Goal: Communication & Community: Answer question/provide support

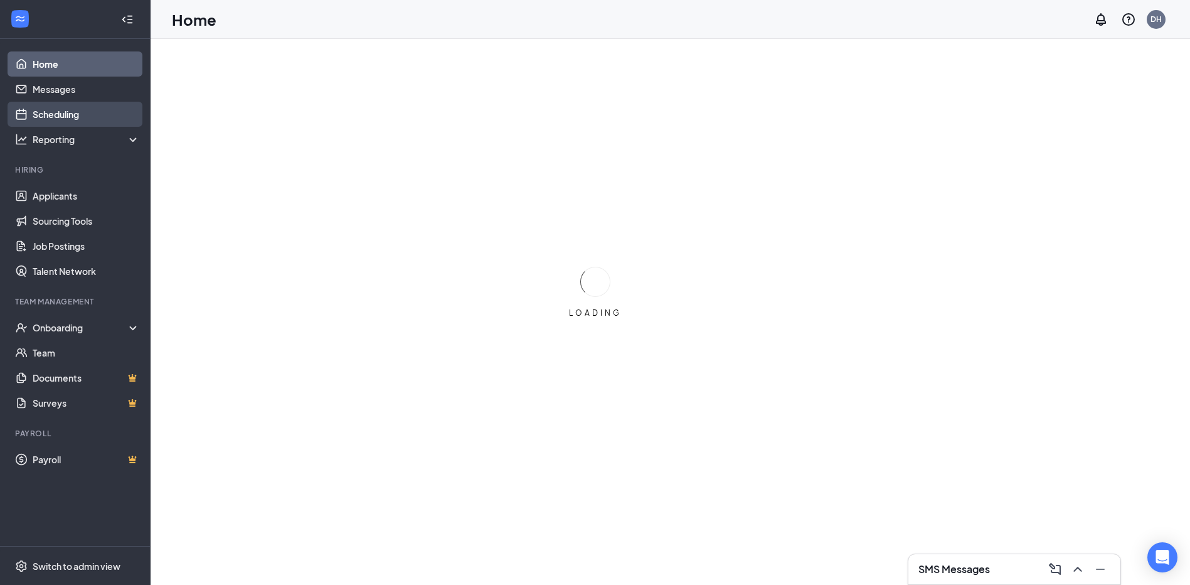
click at [67, 115] on link "Scheduling" at bounding box center [86, 114] width 107 height 25
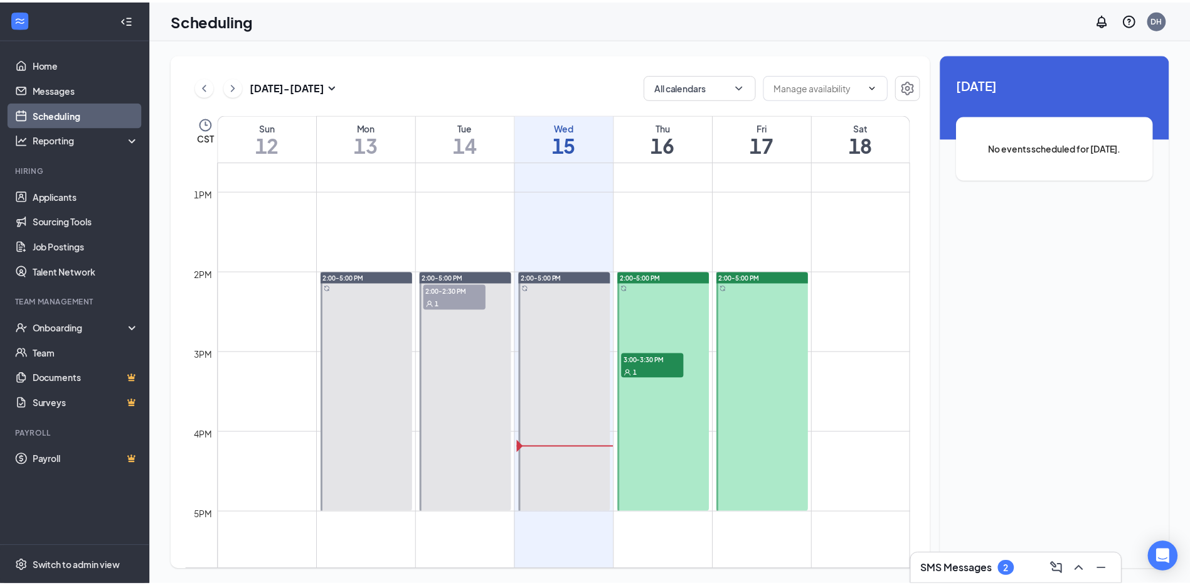
scroll to position [993, 0]
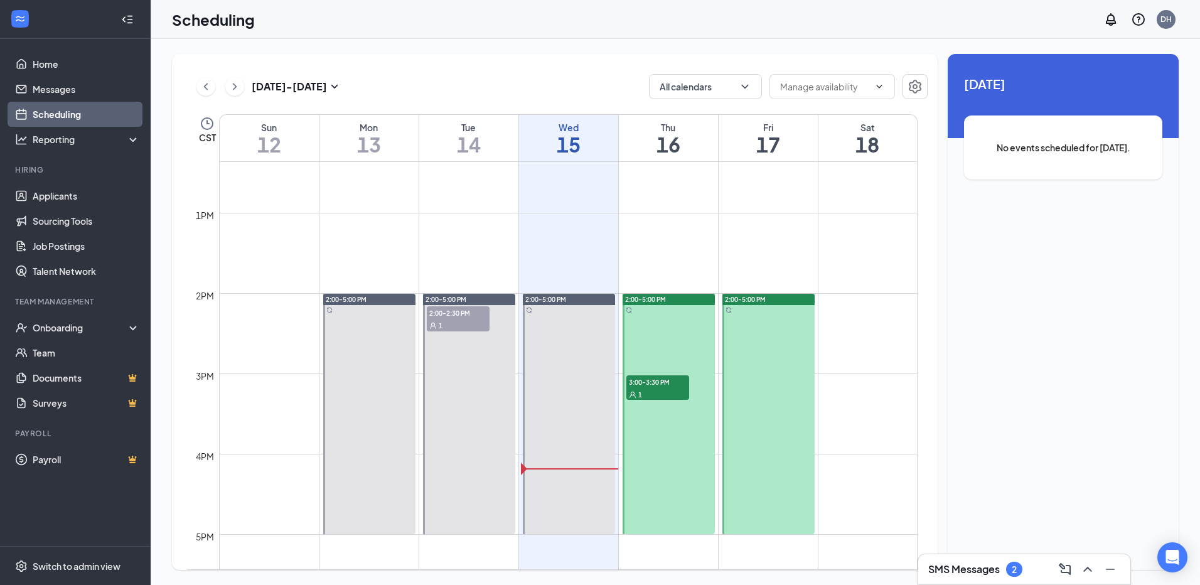
click at [669, 384] on span "3:00-3:30 PM" at bounding box center [657, 381] width 63 height 13
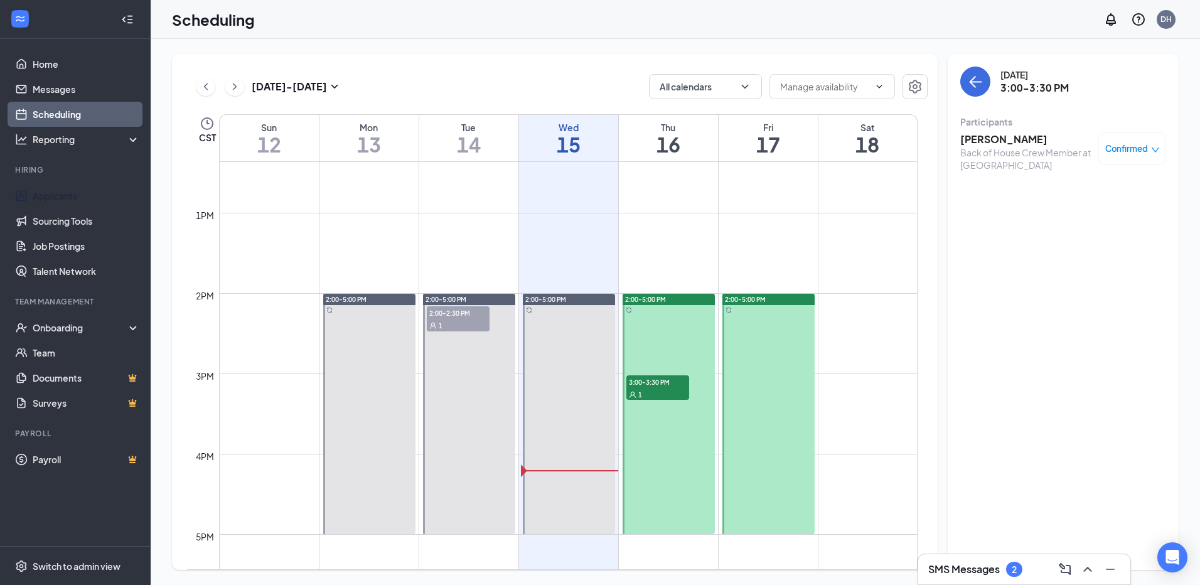
drag, startPoint x: 50, startPoint y: 193, endPoint x: 55, endPoint y: 179, distance: 14.3
click at [50, 193] on link "Applicants" at bounding box center [86, 195] width 107 height 25
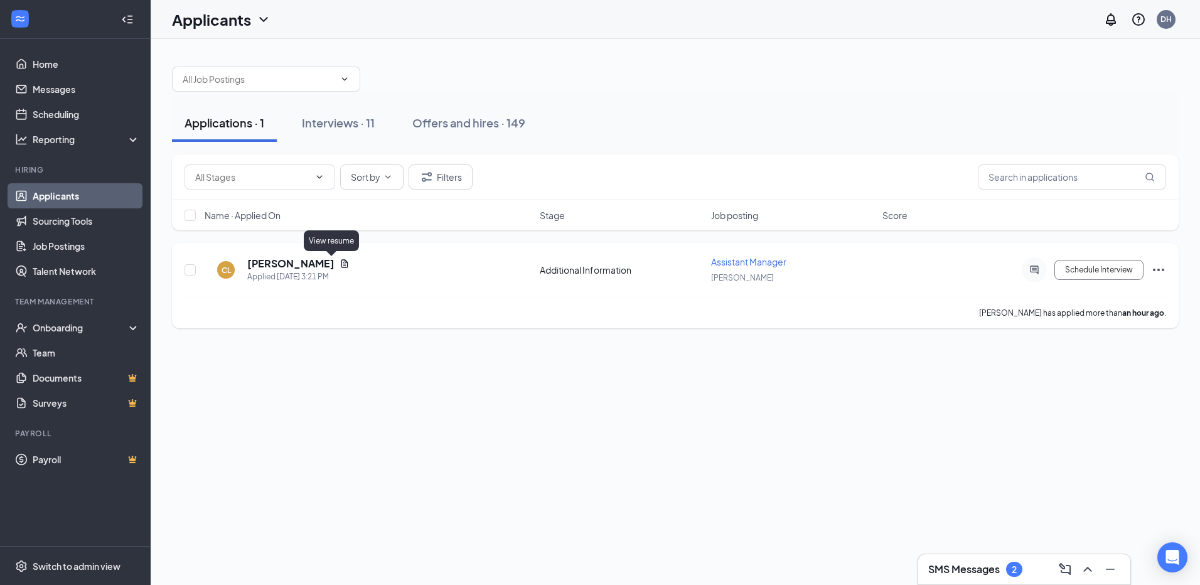
click at [339, 262] on icon "Document" at bounding box center [344, 263] width 10 height 10
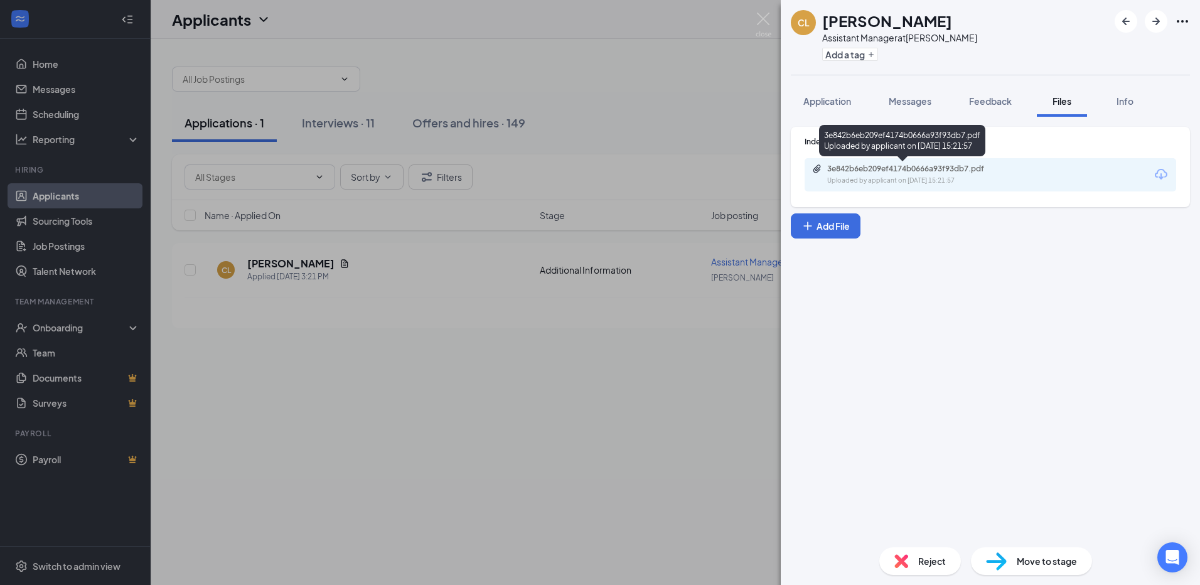
click at [922, 180] on div "Uploaded by applicant on [DATE] 15:21:57" at bounding box center [921, 181] width 188 height 10
click at [561, 113] on div "CL [PERSON_NAME] Assistant Manager at [PERSON_NAME] Add a tag Application Messa…" at bounding box center [600, 292] width 1200 height 585
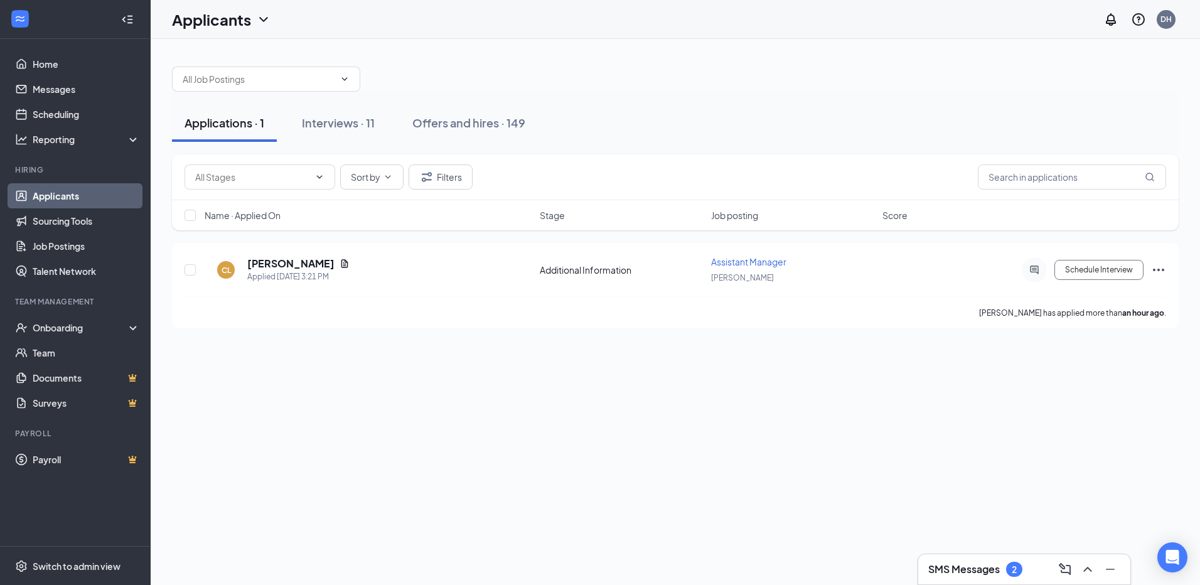
click at [1011, 565] on div "2" at bounding box center [1014, 569] width 16 height 15
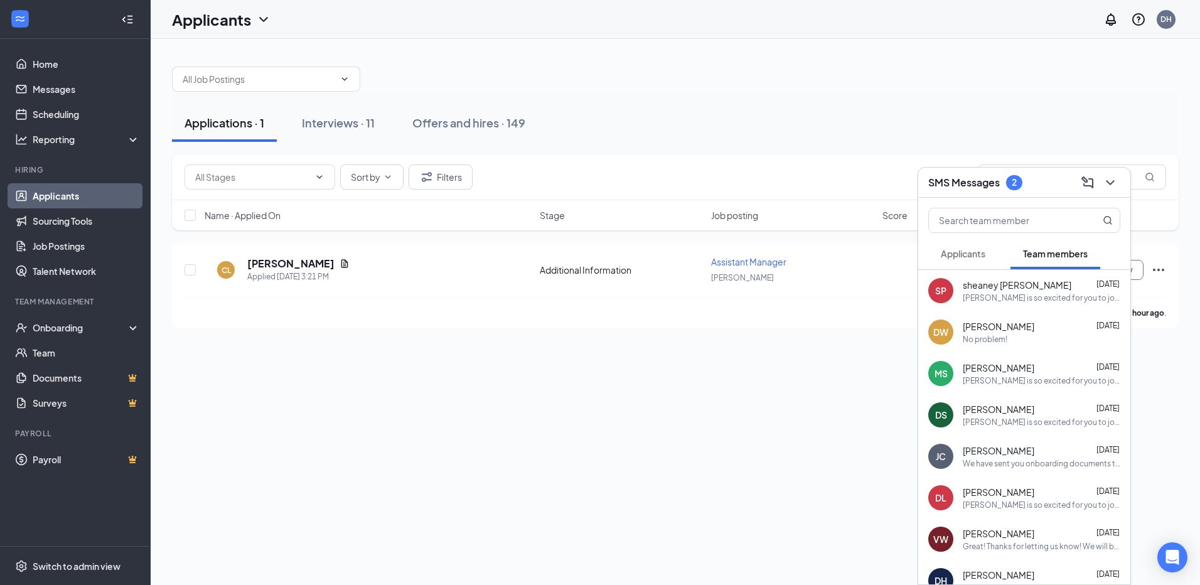
click at [1013, 182] on div "2" at bounding box center [1013, 182] width 5 height 11
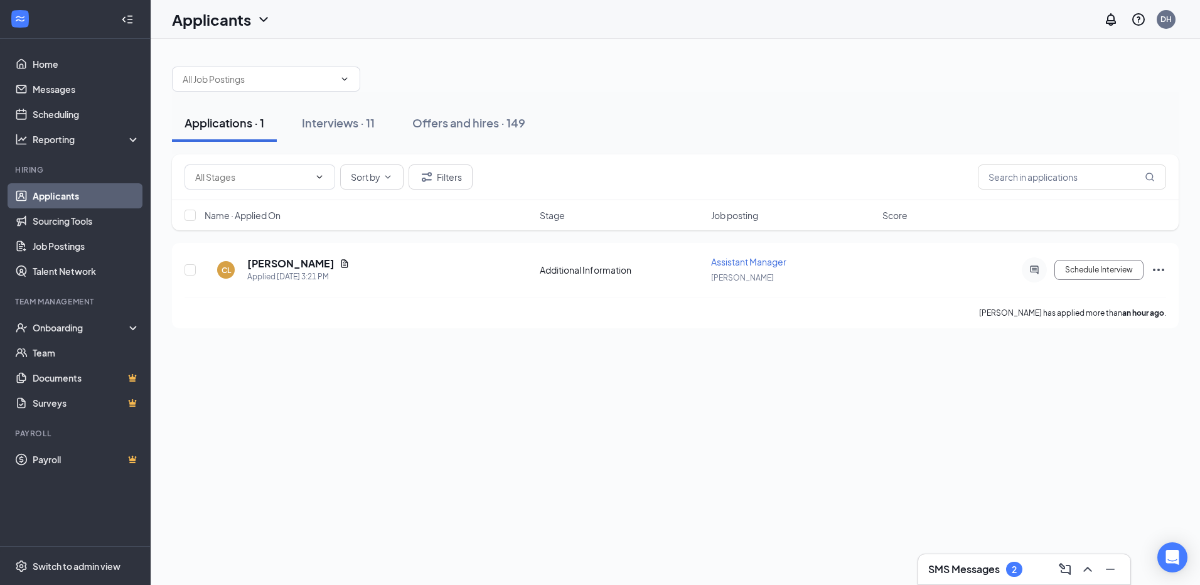
click at [1009, 572] on div "2" at bounding box center [1014, 569] width 16 height 15
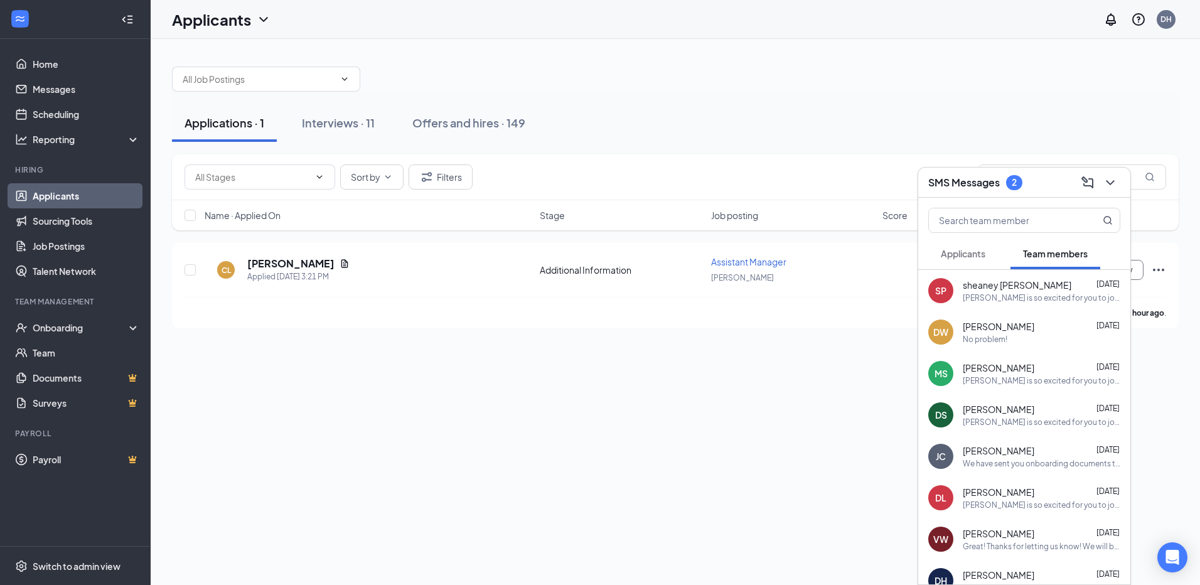
drag, startPoint x: 973, startPoint y: 262, endPoint x: 1002, endPoint y: 257, distance: 29.3
click at [973, 260] on button "Applicants" at bounding box center [963, 253] width 70 height 31
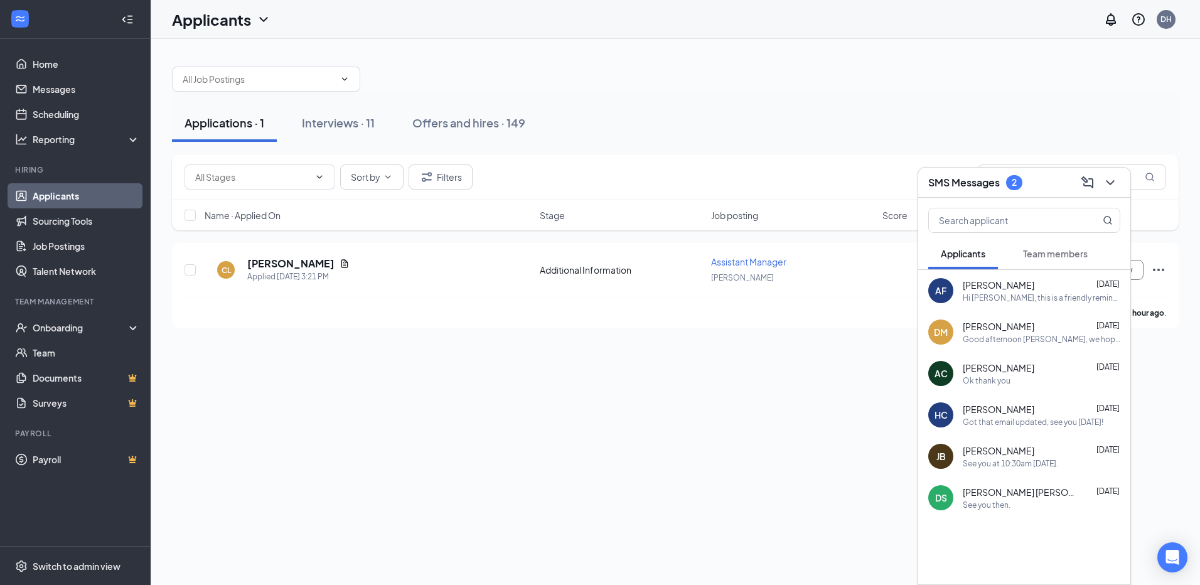
click at [1056, 253] on span "Team members" at bounding box center [1055, 253] width 65 height 11
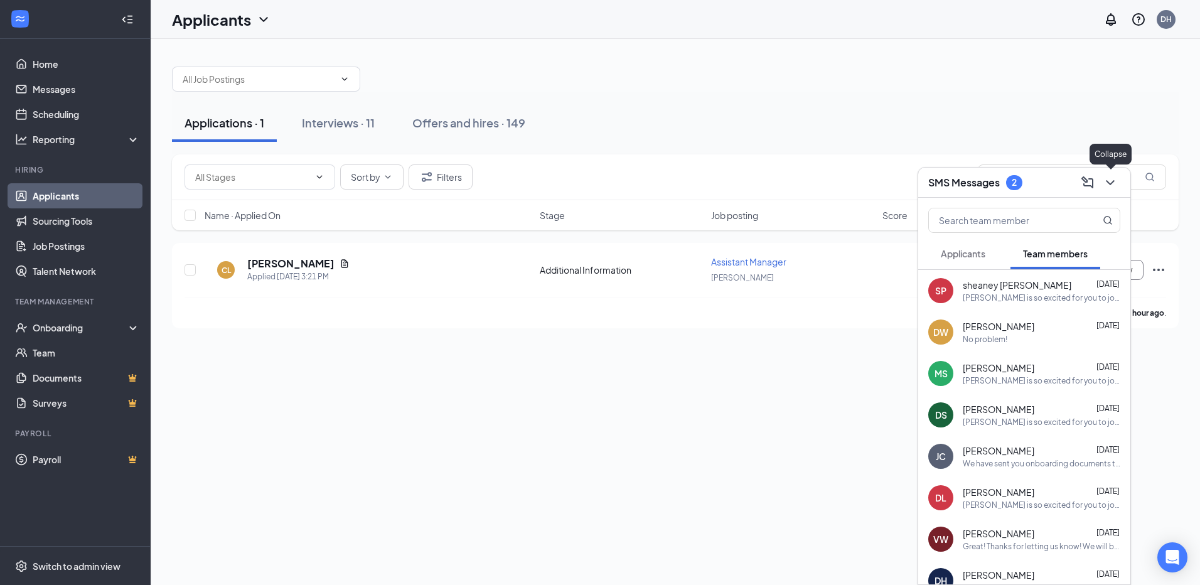
click at [1110, 181] on icon "ChevronDown" at bounding box center [1109, 182] width 15 height 15
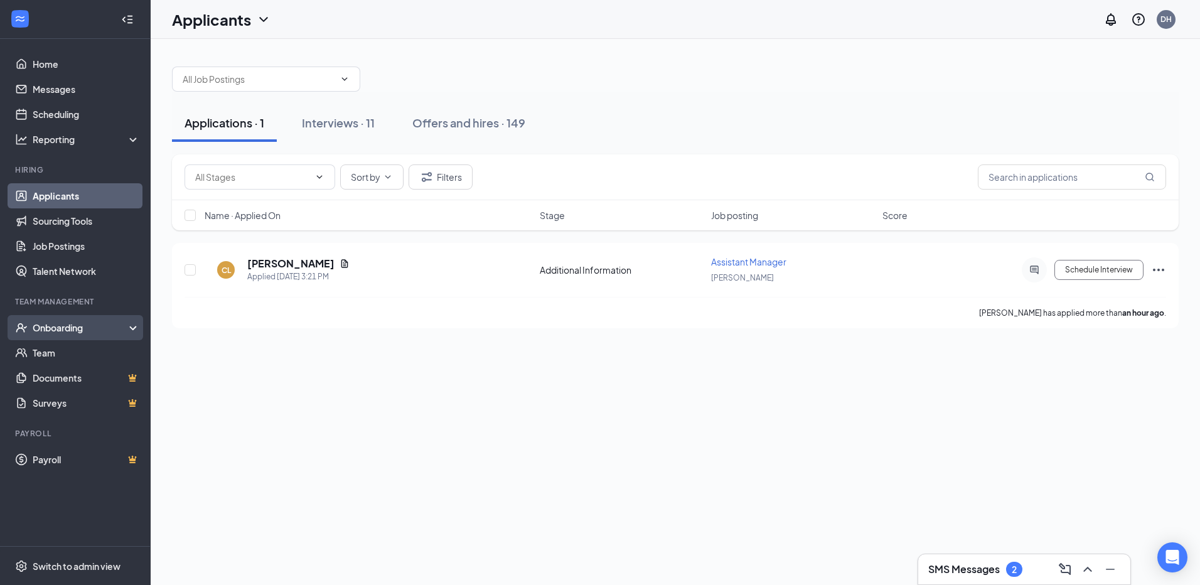
click at [67, 329] on div "Onboarding" at bounding box center [81, 327] width 97 height 13
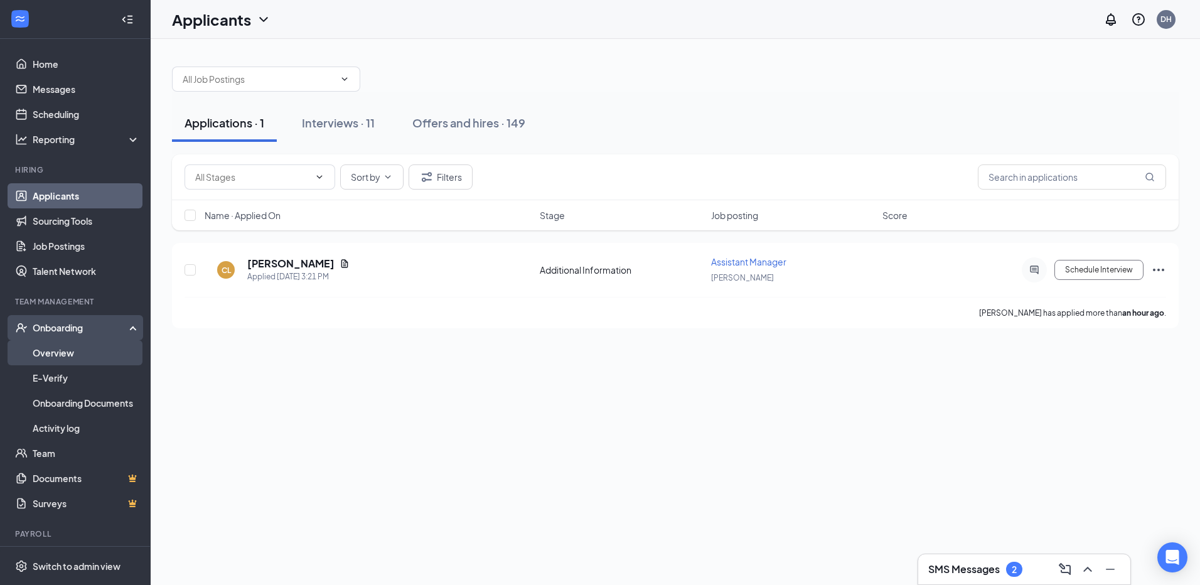
click at [65, 353] on link "Overview" at bounding box center [86, 352] width 107 height 25
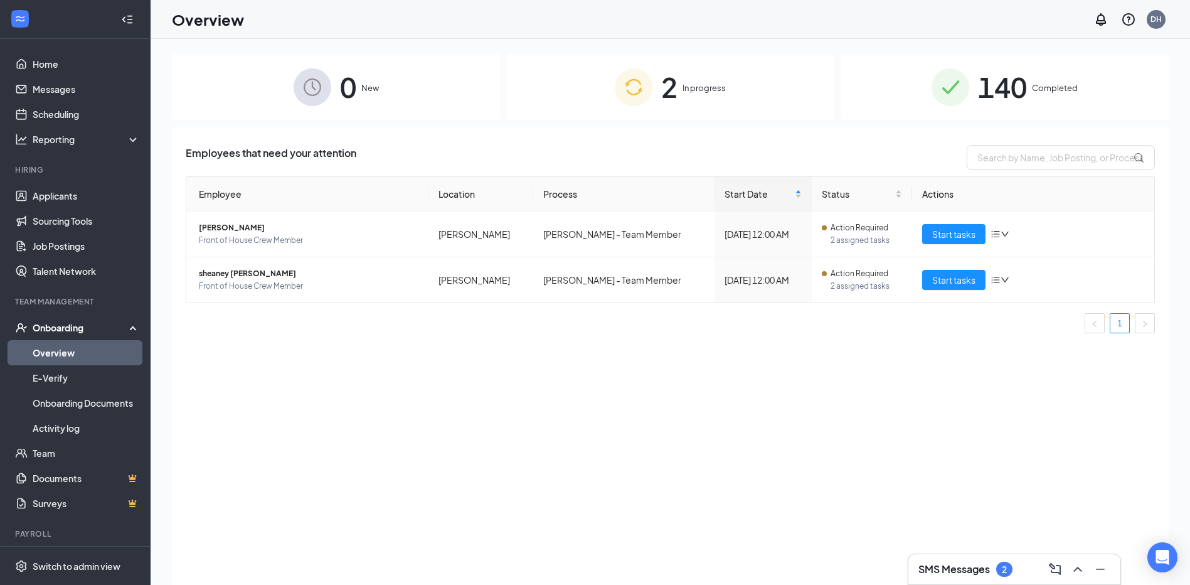
click at [678, 82] on span "2" at bounding box center [669, 86] width 16 height 43
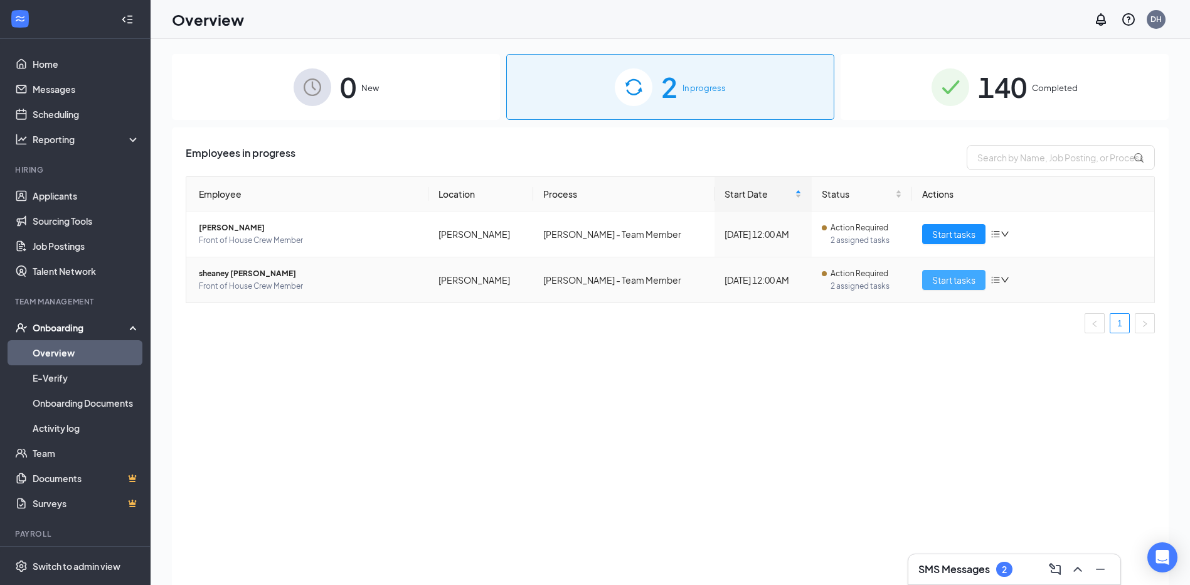
click at [949, 283] on span "Start tasks" at bounding box center [953, 280] width 43 height 14
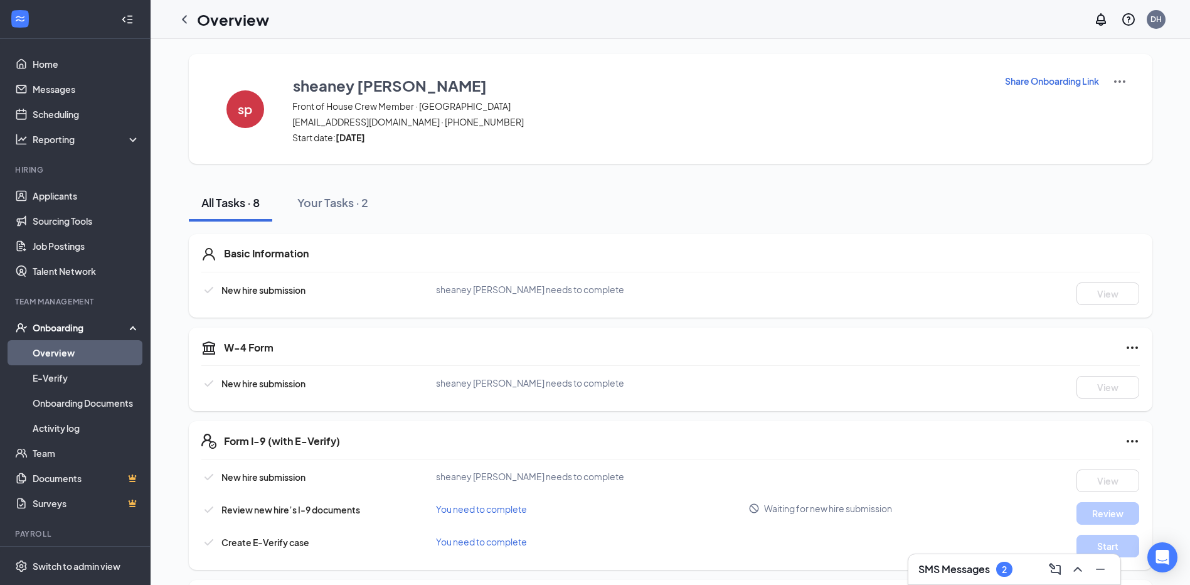
drag, startPoint x: 184, startPoint y: 17, endPoint x: 201, endPoint y: 21, distance: 18.0
click at [184, 17] on icon "ChevronLeft" at bounding box center [184, 19] width 15 height 15
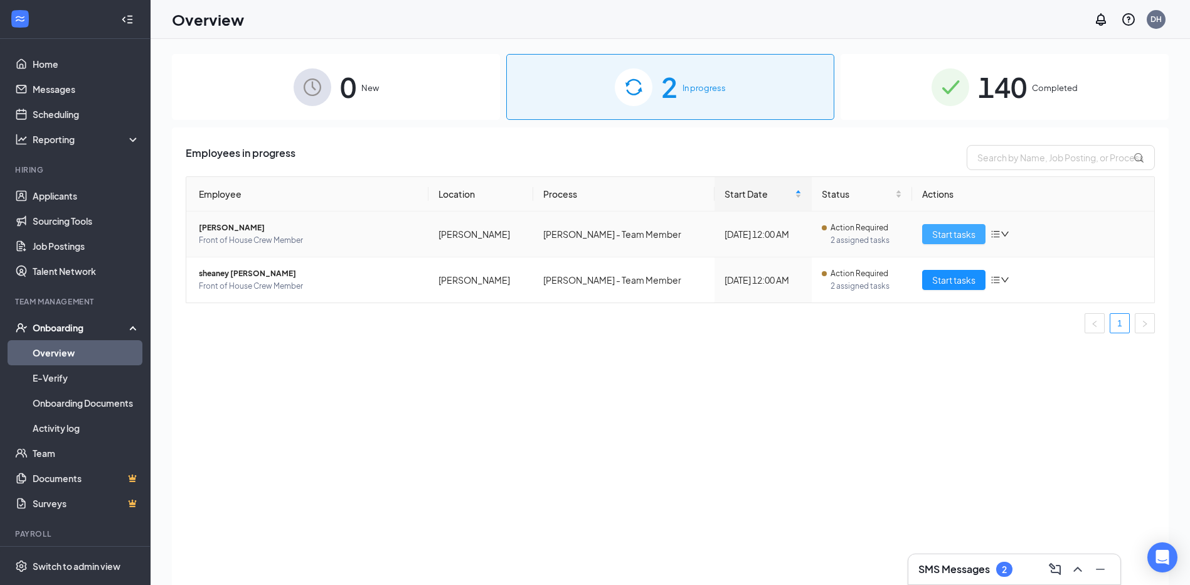
click at [955, 241] on button "Start tasks" at bounding box center [953, 234] width 63 height 20
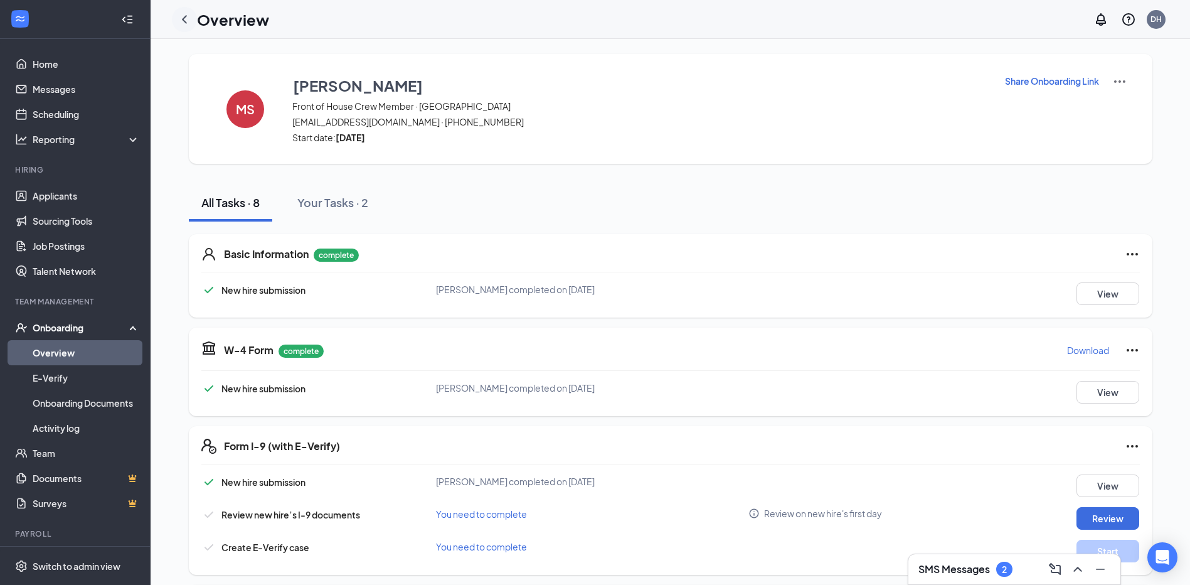
click at [179, 14] on icon "ChevronLeft" at bounding box center [184, 19] width 15 height 15
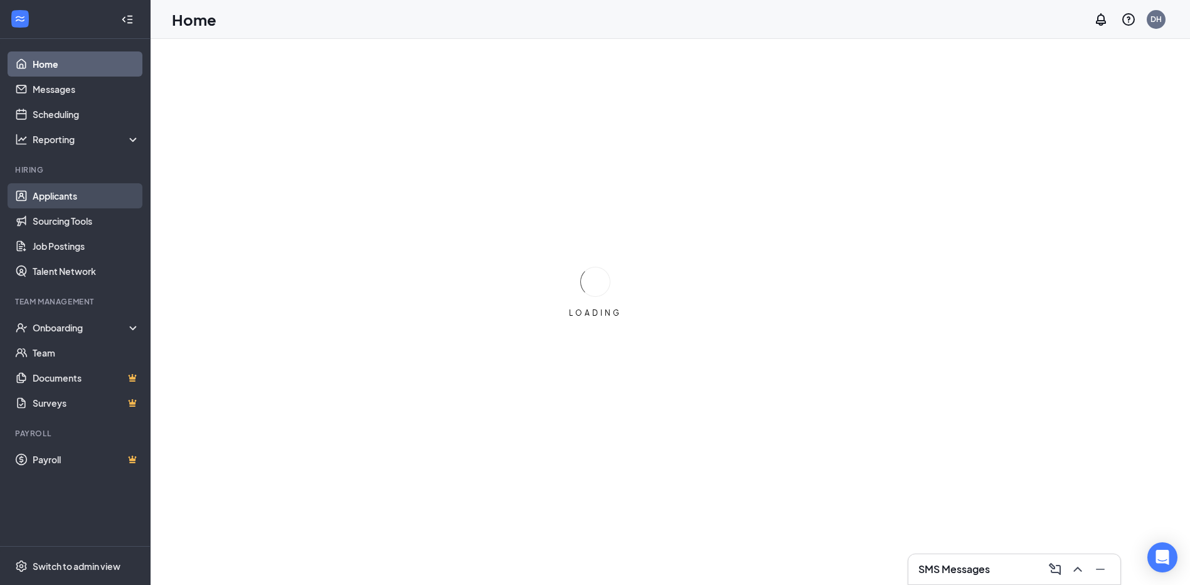
click at [66, 200] on link "Applicants" at bounding box center [86, 195] width 107 height 25
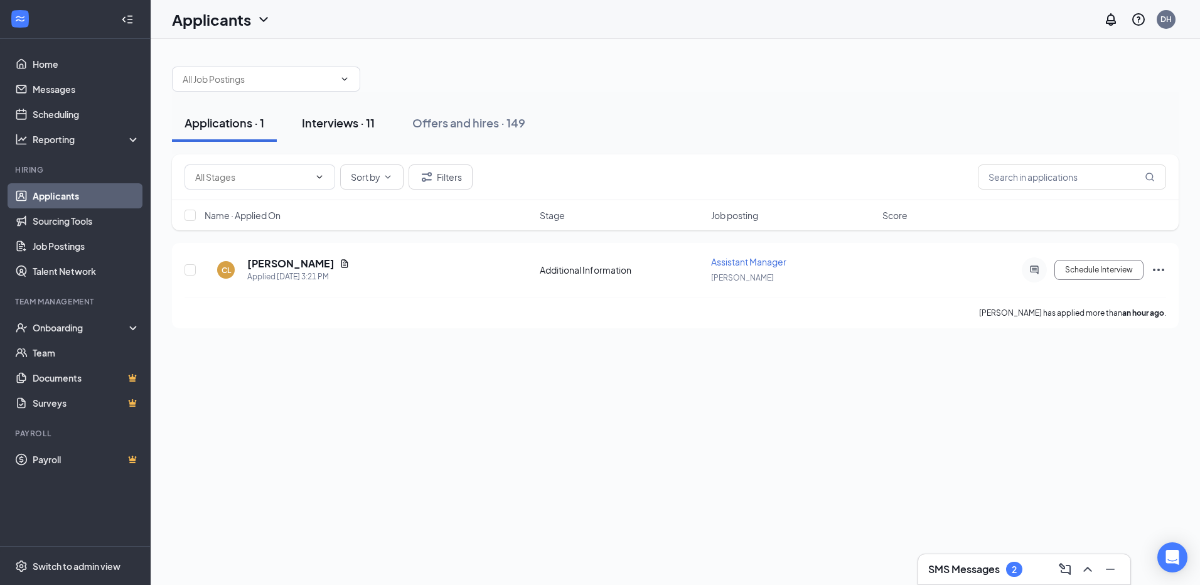
click at [326, 122] on div "Interviews · 11" at bounding box center [338, 123] width 73 height 16
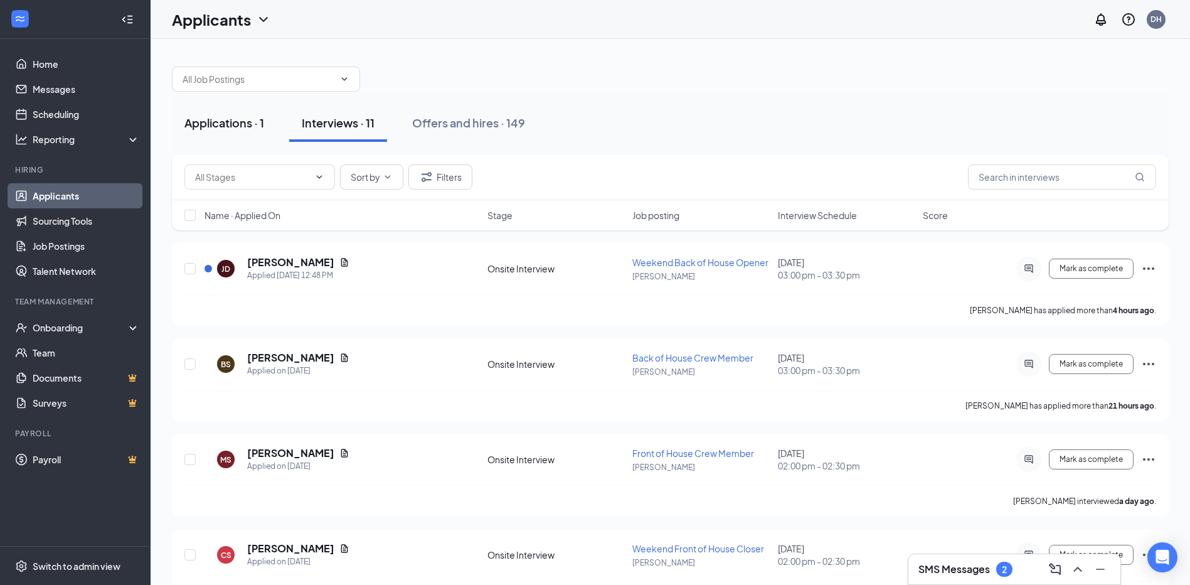
click at [237, 122] on div "Applications · 1" at bounding box center [224, 123] width 80 height 16
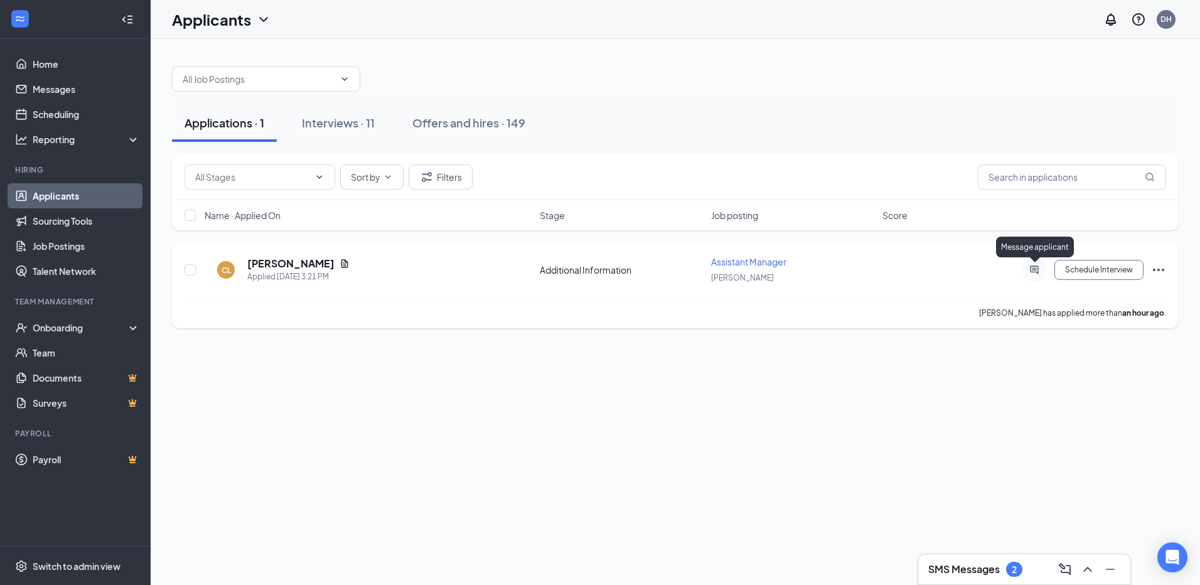
click at [1031, 266] on icon "ActiveChat" at bounding box center [1034, 269] width 8 height 8
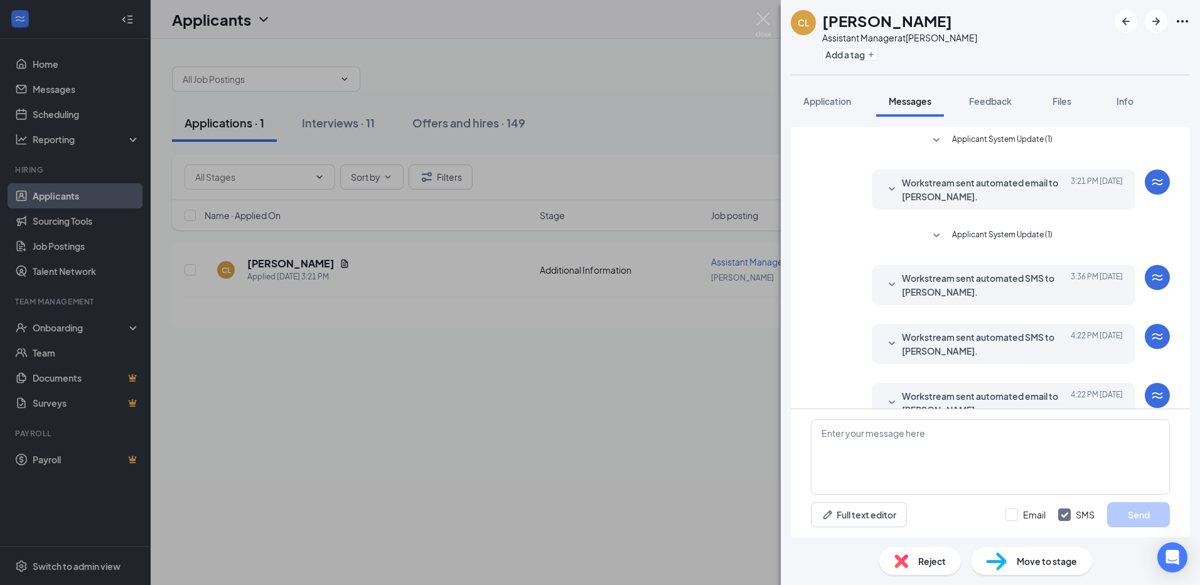
scroll to position [27, 0]
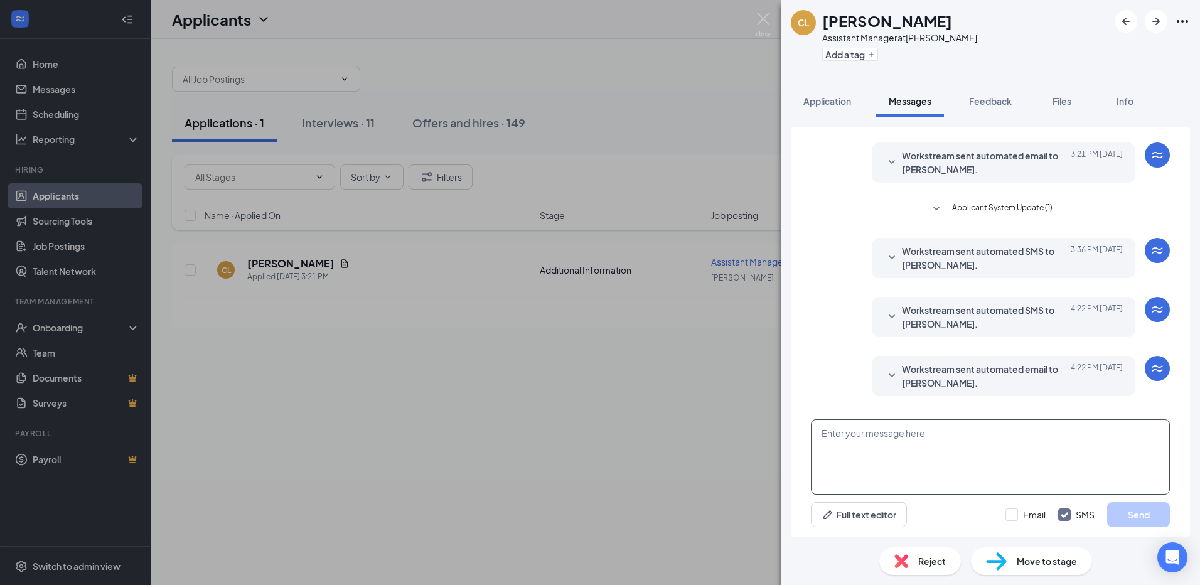
click at [895, 453] on textarea at bounding box center [990, 456] width 359 height 75
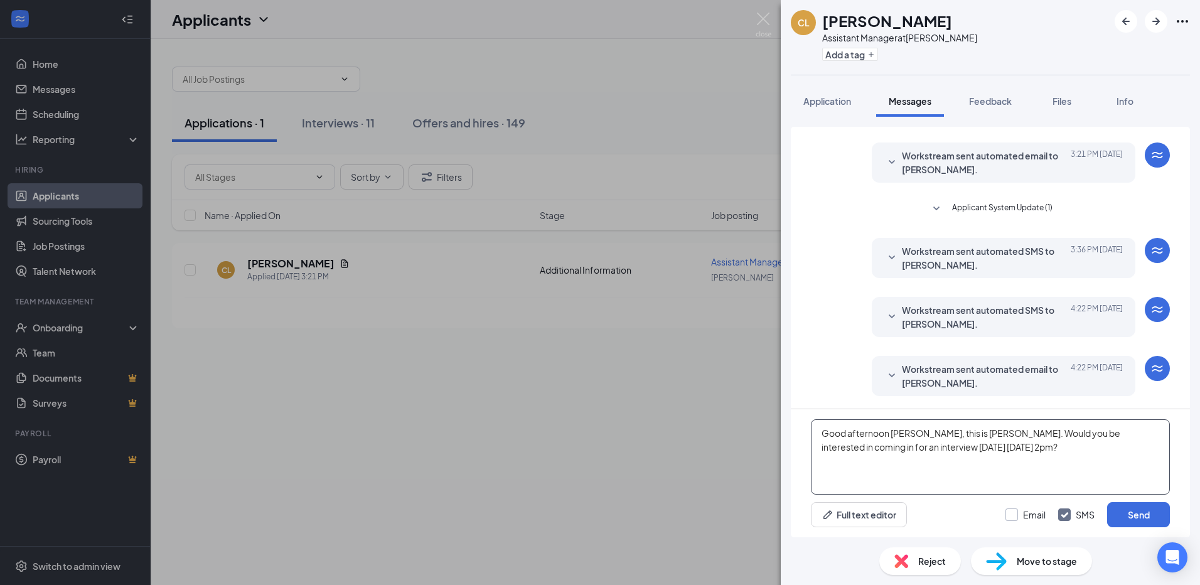
type textarea "Good afternoon Candace, this is Culver's. Would you be interested in coming in …"
click at [1007, 512] on input "Email" at bounding box center [1025, 514] width 40 height 13
checkbox input "true"
click at [1147, 511] on button "Send" at bounding box center [1138, 514] width 63 height 25
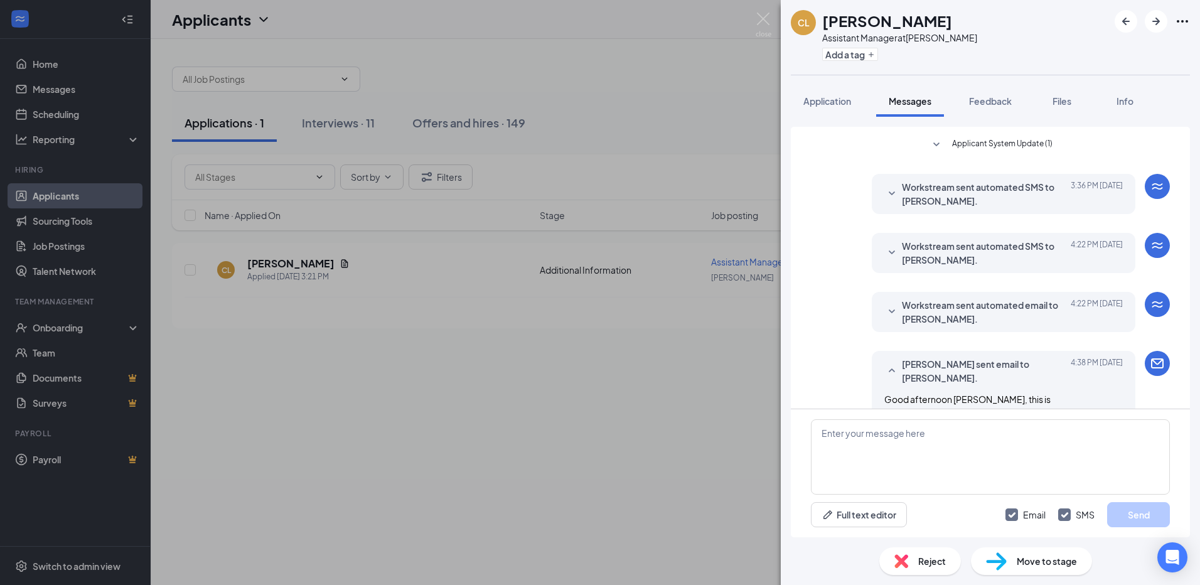
scroll to position [243, 0]
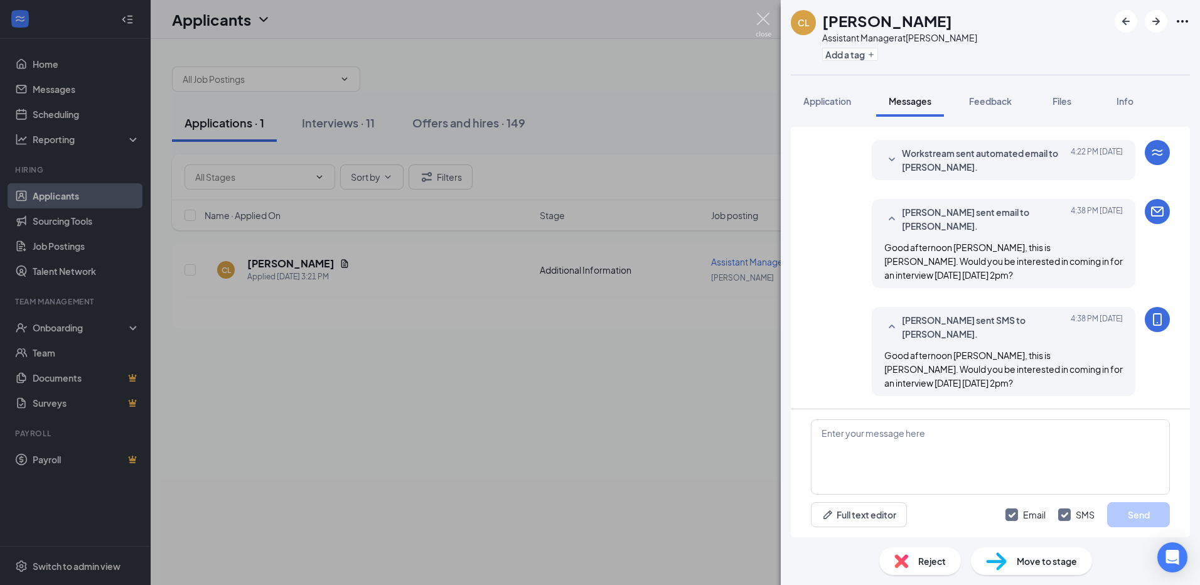
click at [761, 22] on img at bounding box center [763, 25] width 16 height 24
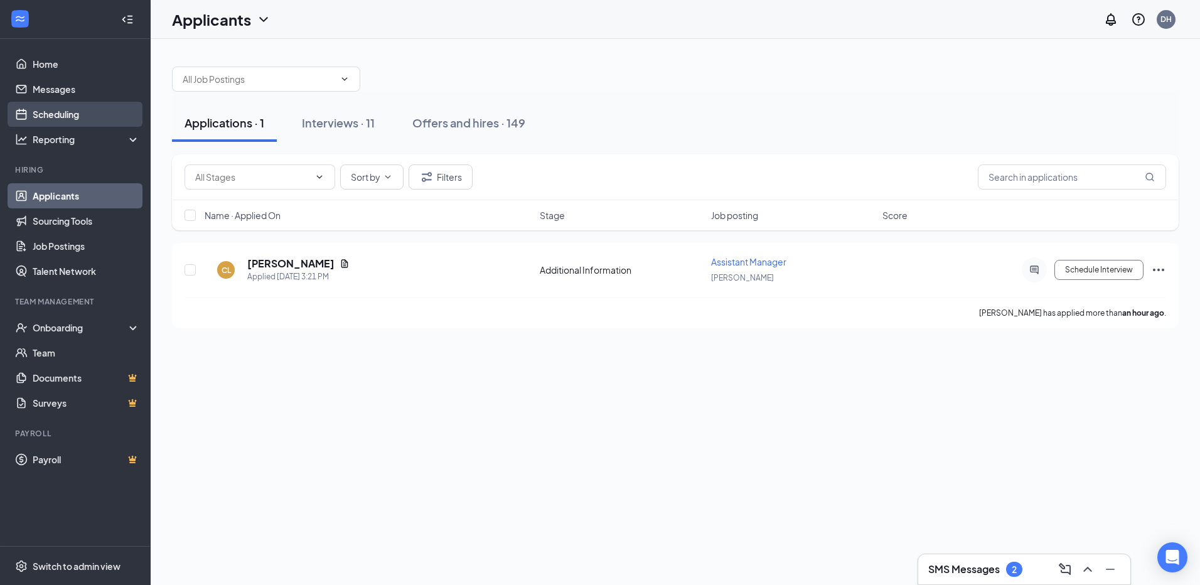
click at [70, 117] on link "Scheduling" at bounding box center [86, 114] width 107 height 25
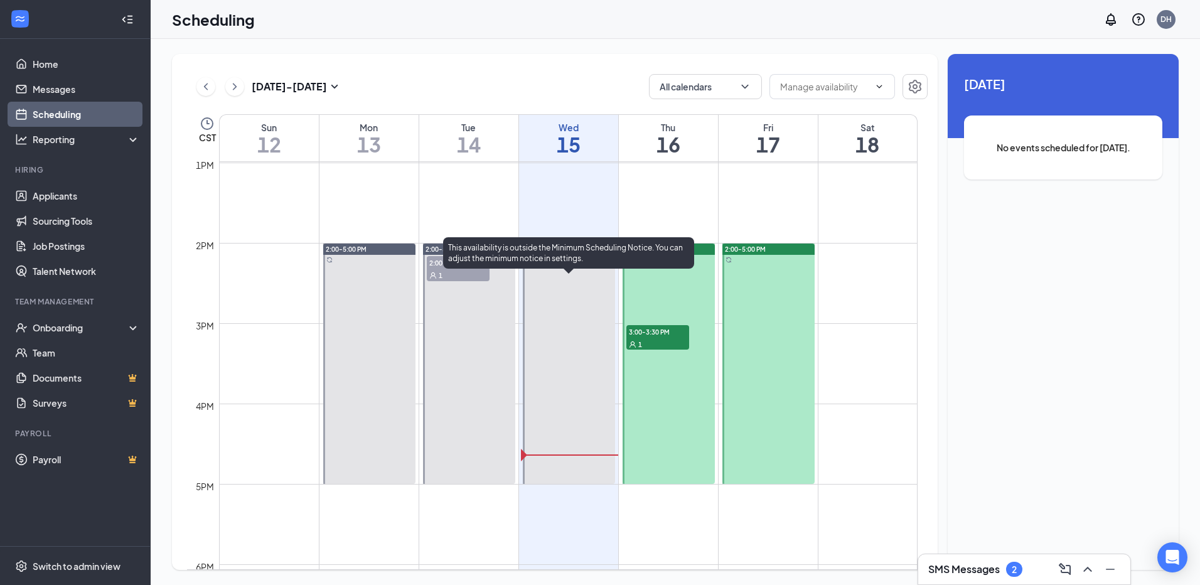
scroll to position [1056, 0]
